Goal: Task Accomplishment & Management: Complete application form

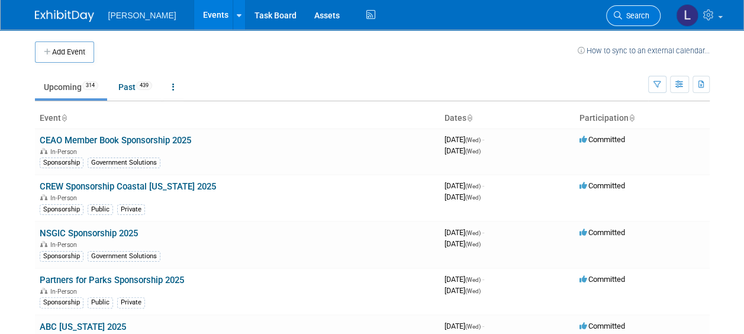
click at [626, 11] on span "Search" at bounding box center [635, 15] width 27 height 9
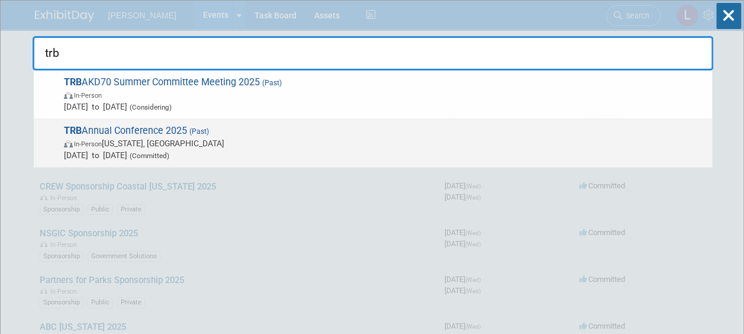
type input "trb"
click at [207, 128] on span "(Past)" at bounding box center [198, 131] width 22 height 8
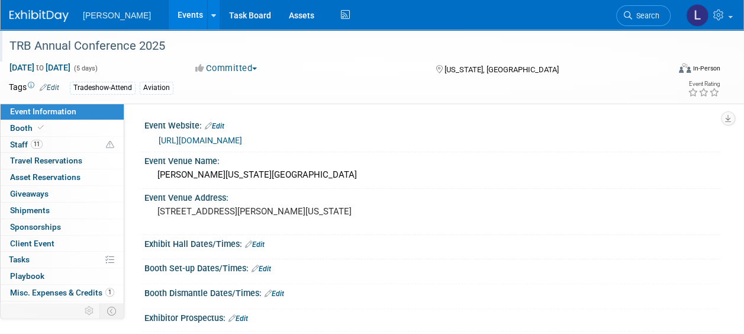
click at [117, 44] on div "TRB Annual Conference 2025" at bounding box center [332, 46] width 654 height 21
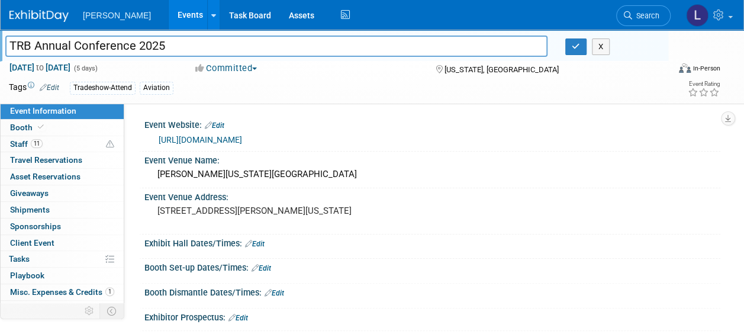
click at [117, 44] on input "TRB Annual Conference 2025" at bounding box center [276, 46] width 542 height 21
click at [600, 46] on button "X" at bounding box center [601, 46] width 18 height 17
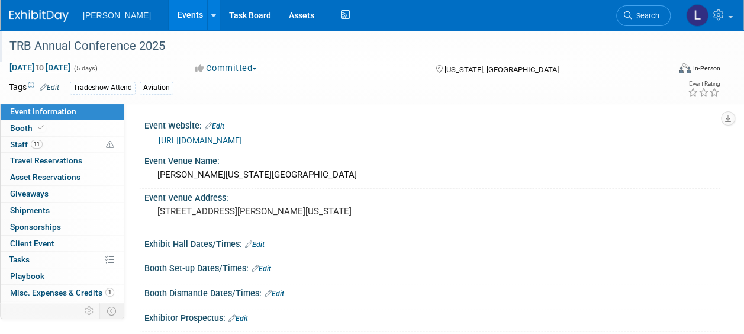
click at [169, 10] on link "Events" at bounding box center [190, 15] width 43 height 30
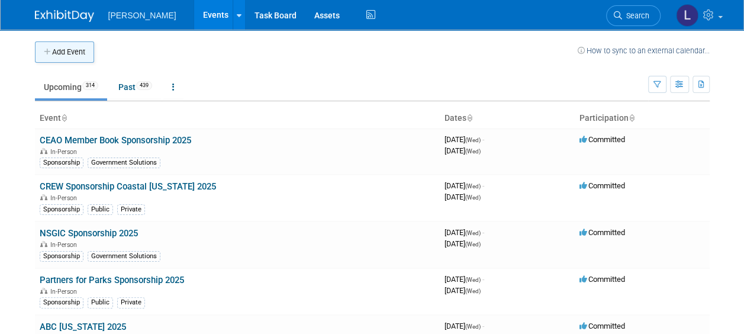
click at [62, 51] on button "Add Event" at bounding box center [64, 51] width 59 height 21
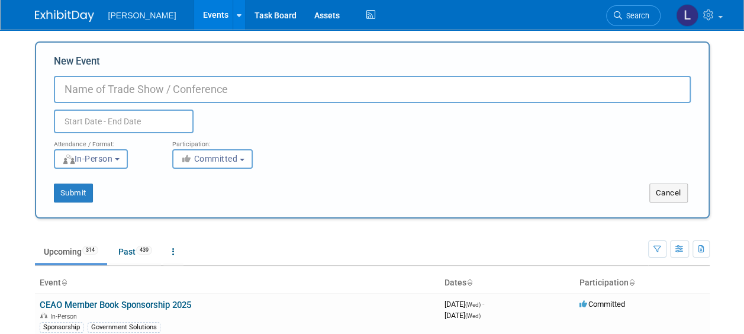
paste input "TRB Annual Conference 2025"
type input "TRB Annual Conference 2026"
click at [114, 122] on input "text" at bounding box center [124, 121] width 140 height 24
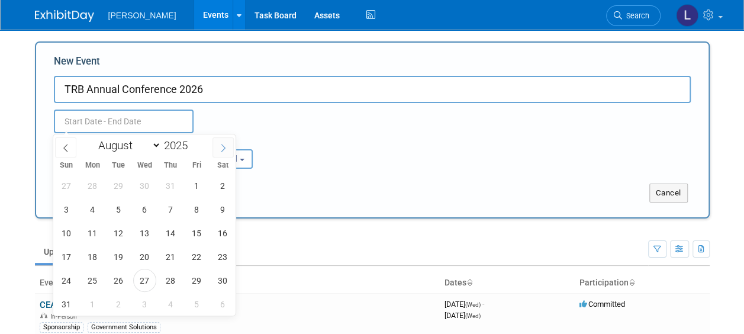
click at [225, 148] on icon at bounding box center [223, 148] width 8 height 8
select select "11"
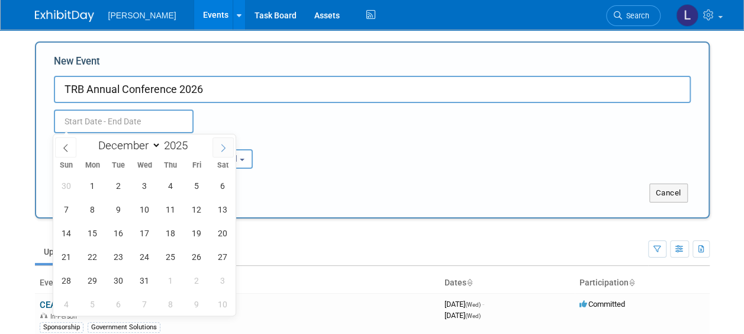
click at [225, 148] on icon at bounding box center [223, 148] width 8 height 8
type input "2026"
select select "0"
click at [66, 234] on span "11" at bounding box center [66, 232] width 23 height 23
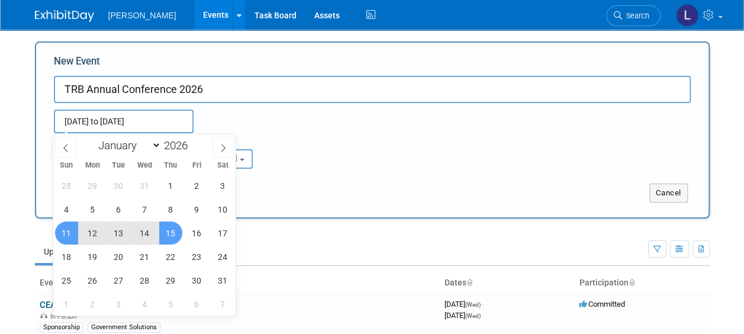
click at [173, 230] on span "15" at bounding box center [170, 232] width 23 height 23
type input "[DATE] to [DATE]"
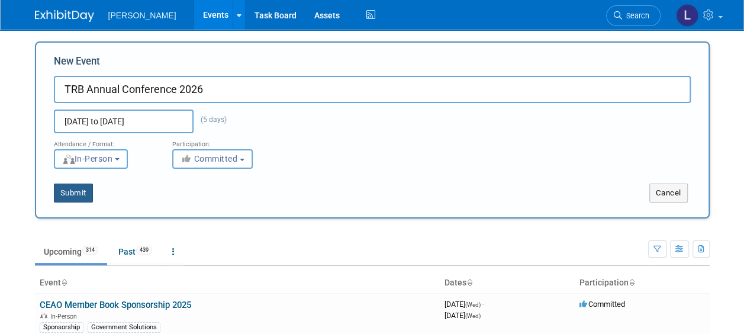
click at [79, 196] on button "Submit" at bounding box center [73, 192] width 39 height 19
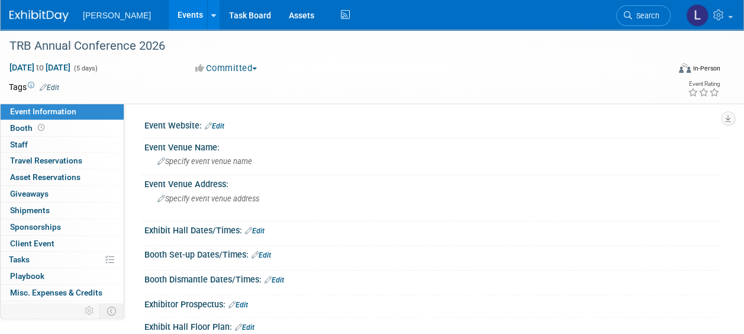
click at [54, 83] on link "Edit" at bounding box center [50, 87] width 20 height 8
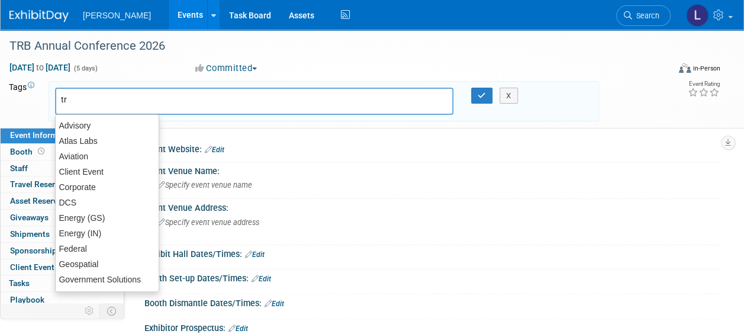
type input "tra"
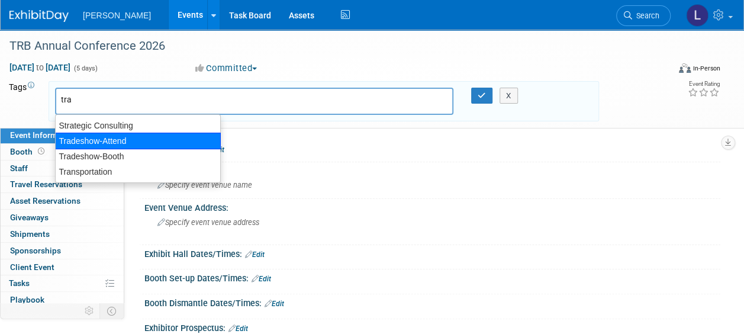
click at [86, 144] on div "Tradeshow-Attend" at bounding box center [138, 141] width 166 height 17
type input "Tradeshow-Attend"
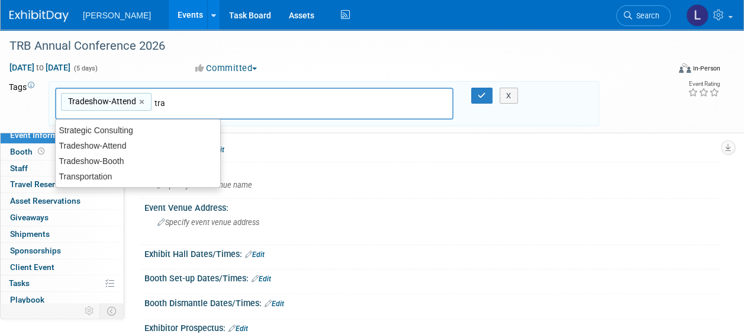
type input "tran"
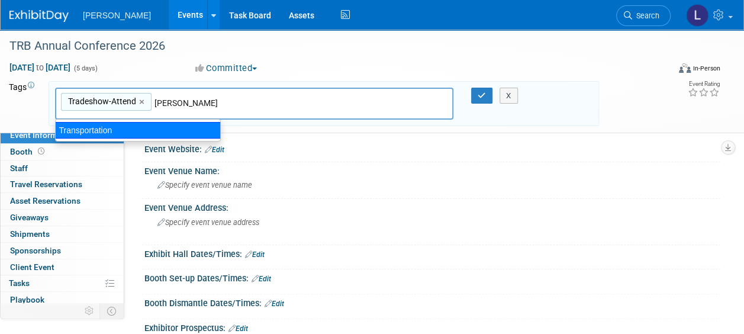
click at [153, 128] on div "Transportation" at bounding box center [138, 130] width 166 height 17
type input "Tradeshow-Attend, Transportation"
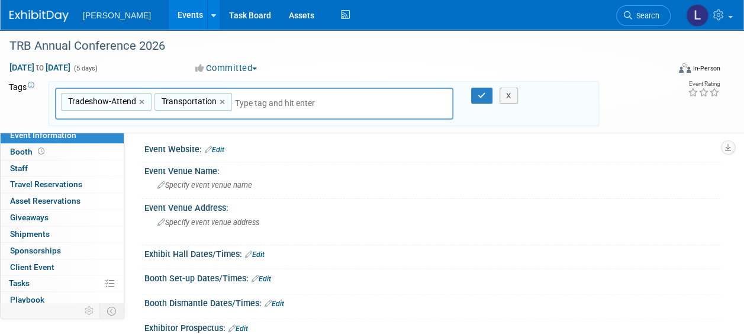
click at [262, 107] on input "text" at bounding box center [318, 103] width 166 height 12
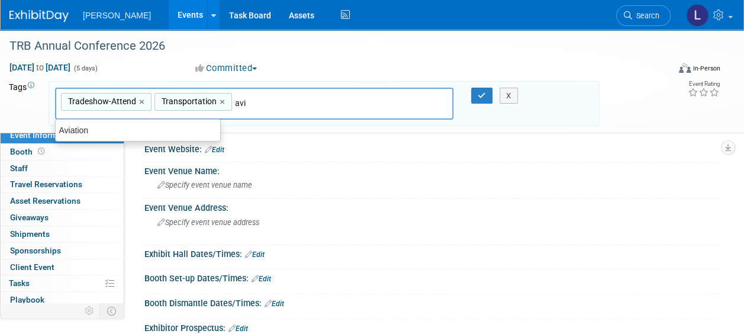
type input "avia"
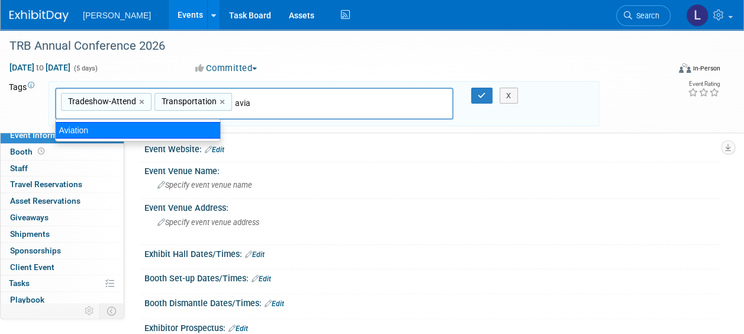
click at [191, 125] on div "Aviation" at bounding box center [138, 130] width 166 height 17
type input "Tradeshow-Attend, Transportation, Aviation"
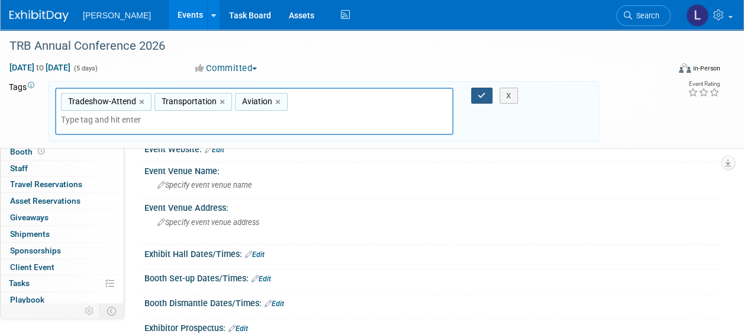
click at [478, 92] on icon "button" at bounding box center [482, 96] width 8 height 8
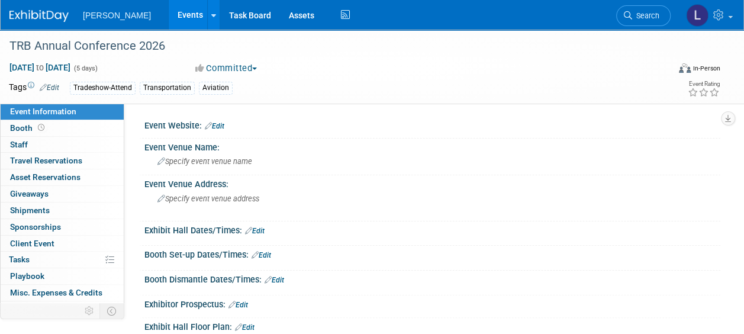
click at [224, 124] on link "Edit" at bounding box center [215, 126] width 20 height 8
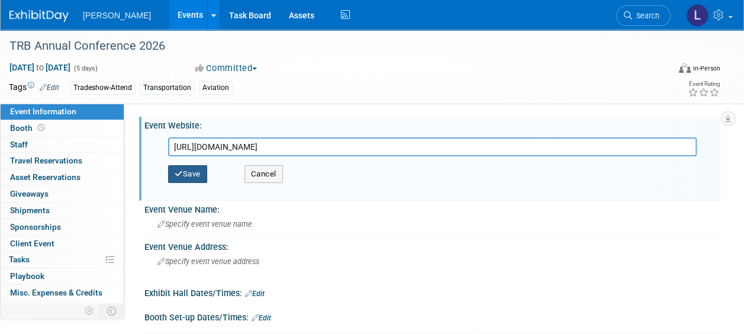
type input "https://events.jspargo.com/TRB26/public/Enter.aspx"
click at [201, 180] on button "Save" at bounding box center [187, 174] width 39 height 18
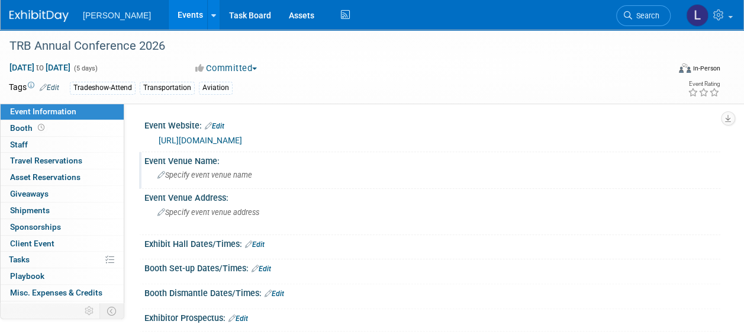
click at [194, 175] on span "Specify event venue name" at bounding box center [204, 174] width 95 height 9
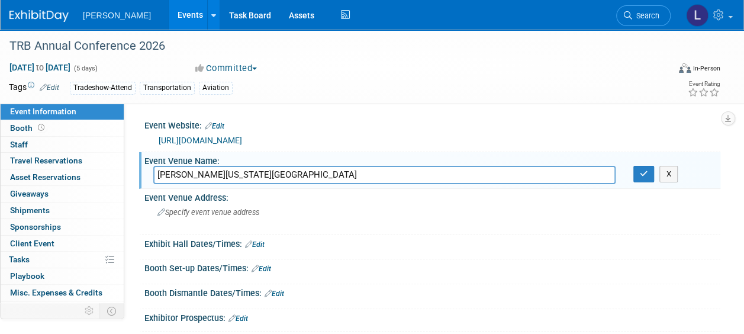
type input "Walter E. Washington Convention Center"
click at [182, 209] on span "Specify event venue address" at bounding box center [208, 212] width 102 height 9
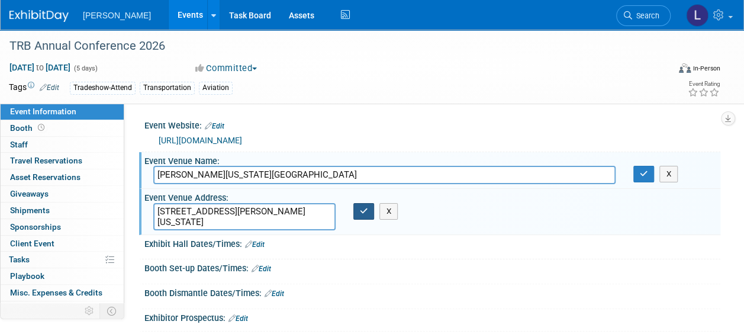
type textarea "801 Mount Vernon Place NW, Washington, DC 20001"
click at [364, 209] on icon "button" at bounding box center [364, 211] width 8 height 8
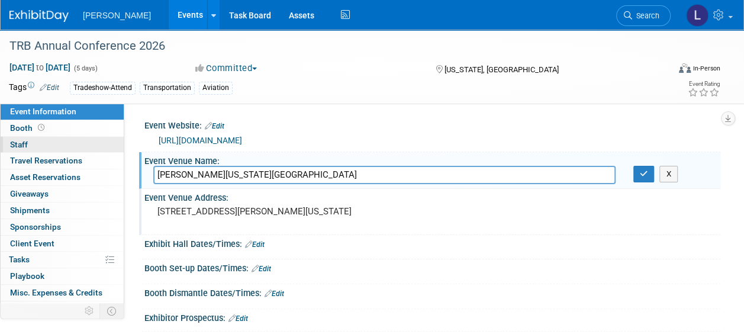
click at [34, 146] on link "0 Staff 0" at bounding box center [62, 145] width 123 height 16
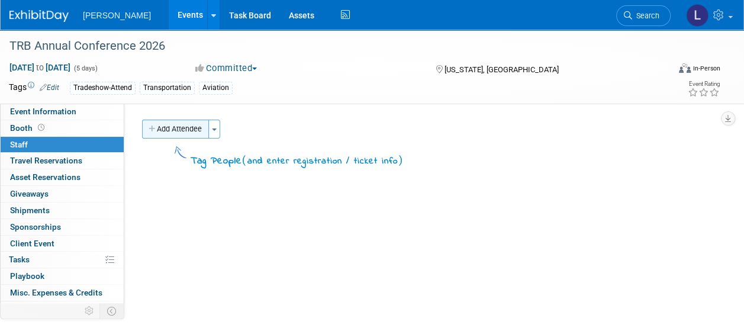
click at [183, 127] on button "Add Attendee" at bounding box center [175, 129] width 67 height 19
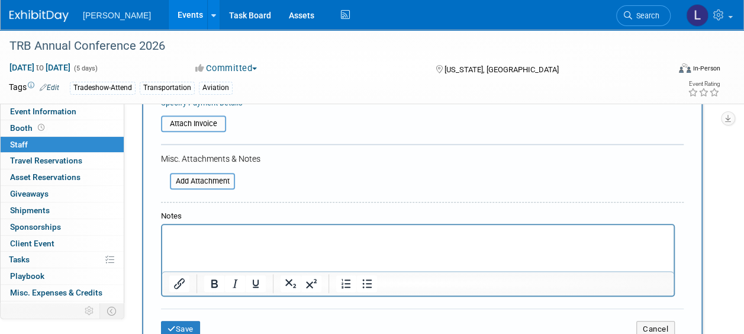
scroll to position [237, 0]
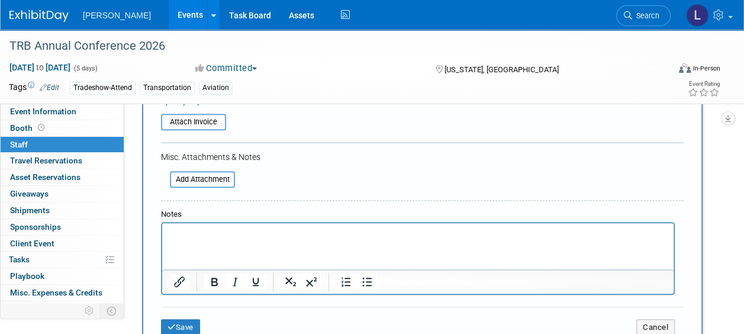
click at [223, 240] on html at bounding box center [417, 231] width 511 height 17
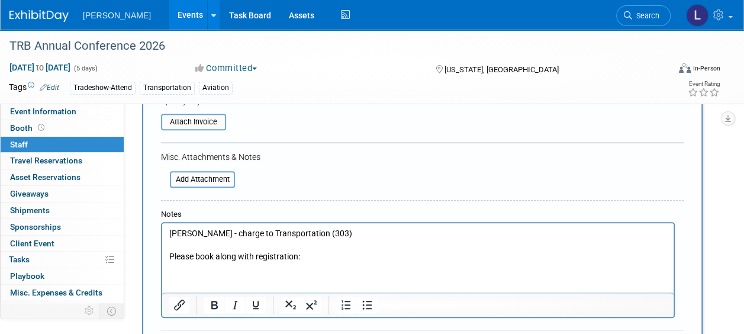
click at [357, 258] on p "Please book along with registration:" at bounding box center [418, 257] width 498 height 12
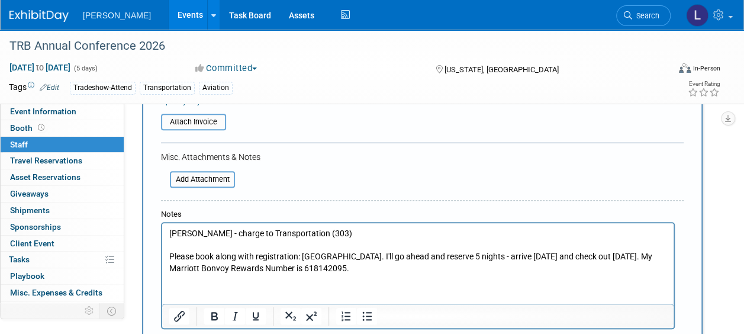
click at [279, 270] on p "Please book along with registration: Marriott Marquis Hotel. I'll go ahead and …" at bounding box center [418, 262] width 498 height 23
drag, startPoint x: 325, startPoint y: 232, endPoint x: 216, endPoint y: 236, distance: 109.6
click at [216, 236] on p "Tom Creasey - charge to Transportation (303)" at bounding box center [418, 234] width 498 height 12
copy p "- charge to Transportation (303)"
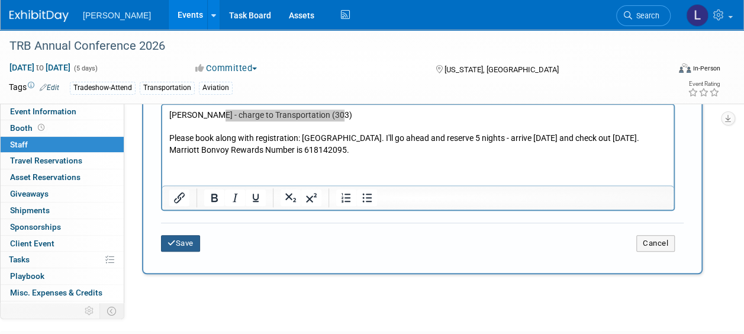
click at [170, 240] on icon "submit" at bounding box center [171, 243] width 8 height 8
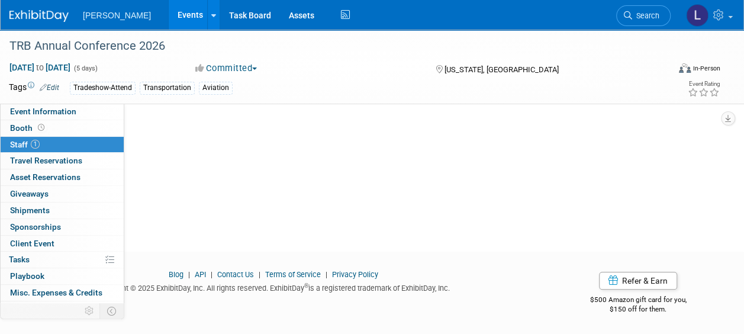
scroll to position [0, 0]
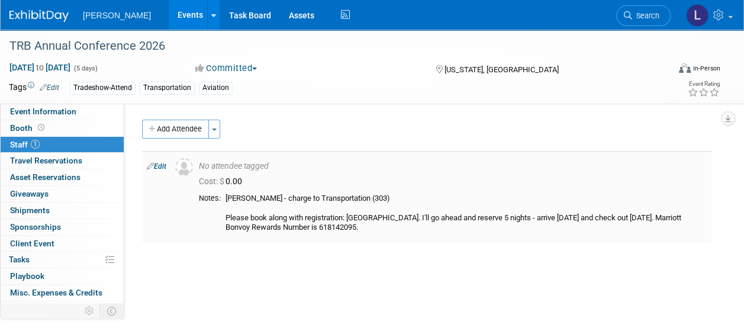
click at [166, 168] on link "Edit" at bounding box center [157, 166] width 20 height 8
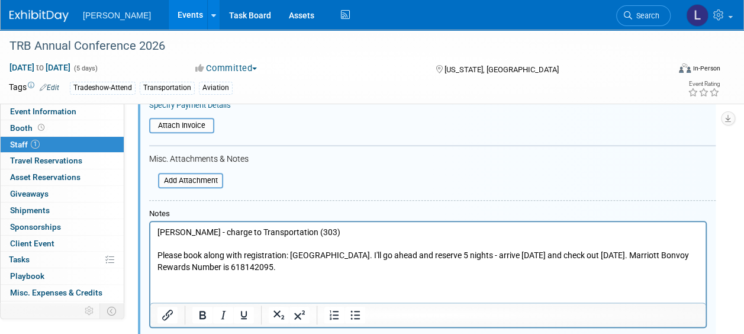
scroll to position [253, 0]
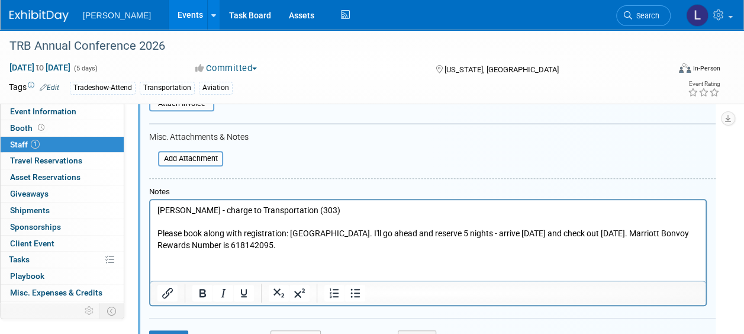
click at [157, 210] on p "Tom Creasey - charge to Transportation (303) Please book along with registratio…" at bounding box center [427, 228] width 541 height 46
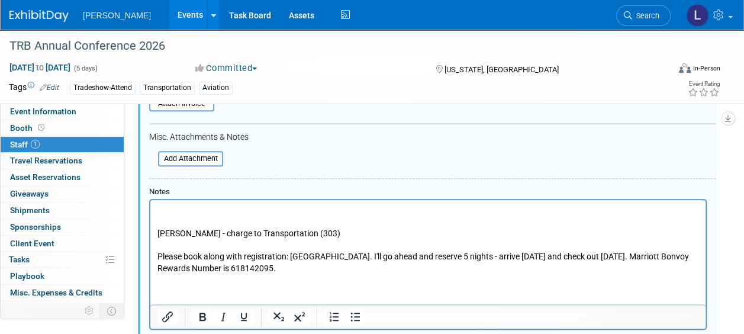
click at [157, 209] on p "Rich Text Area. Press ALT-0 for help." at bounding box center [427, 211] width 541 height 12
drag, startPoint x: 157, startPoint y: 260, endPoint x: 291, endPoint y: 255, distance: 133.8
click at [291, 255] on body "Tom Creasey - charge to Transportation (303) Please book along with registratio…" at bounding box center [428, 240] width 543 height 70
click at [247, 213] on p "Rich Text Area. Press ALT-0 for help." at bounding box center [427, 211] width 541 height 12
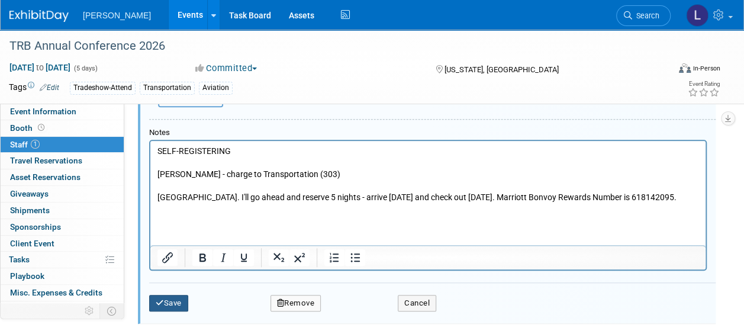
click at [173, 298] on button "Save" at bounding box center [168, 303] width 39 height 17
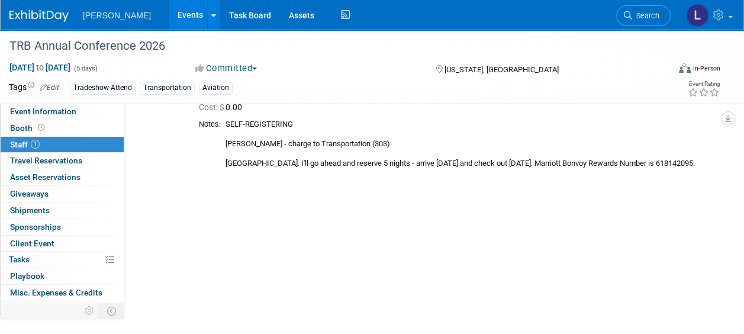
scroll to position [0, 0]
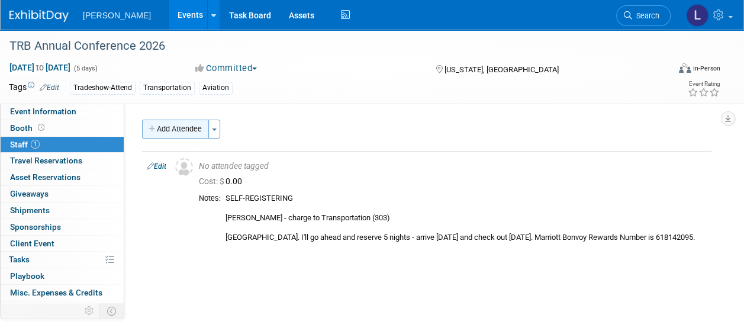
click at [176, 120] on button "Add Attendee" at bounding box center [175, 129] width 67 height 19
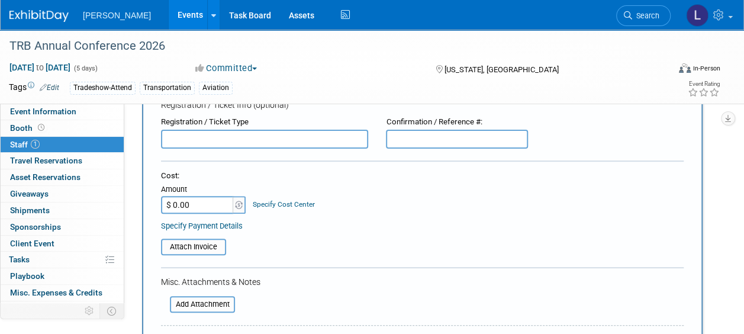
scroll to position [237, 0]
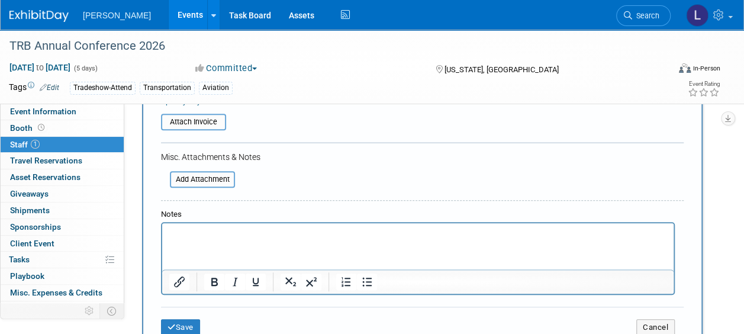
click at [223, 231] on p "Rich Text Area. Press ALT-0 for help." at bounding box center [418, 234] width 498 height 12
click at [224, 236] on p "Naashom Marx- charge to Transportation (303)" at bounding box center [418, 234] width 498 height 12
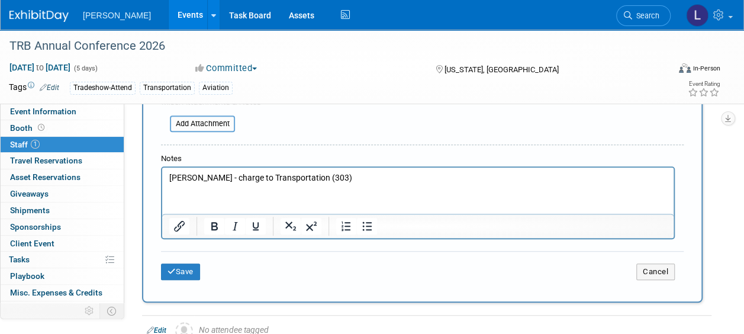
scroll to position [296, 0]
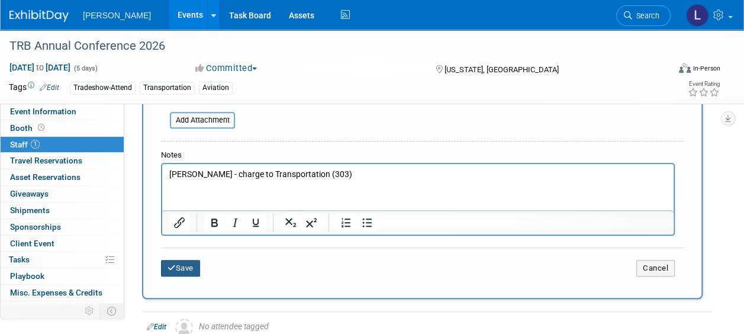
click at [183, 264] on button "Save" at bounding box center [180, 268] width 39 height 17
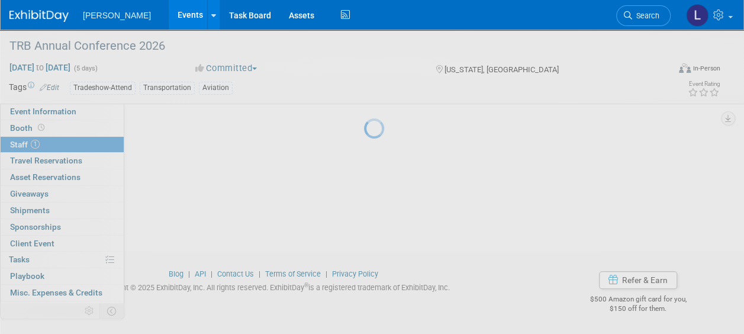
scroll to position [158, 0]
